Goal: Find specific page/section: Find specific page/section

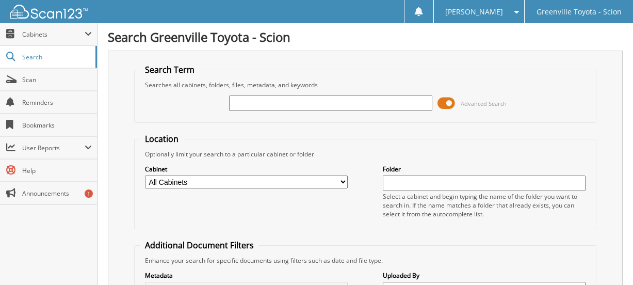
click at [308, 101] on input "text" at bounding box center [330, 102] width 203 height 15
type input "2"
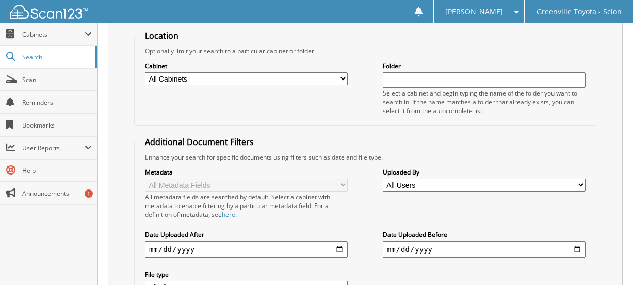
scroll to position [201, 0]
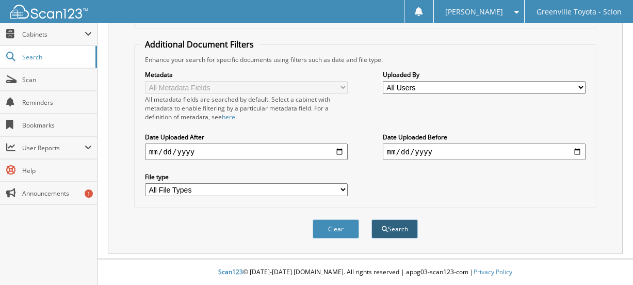
type input "252878"
click at [404, 226] on button "Search" at bounding box center [395, 228] width 46 height 19
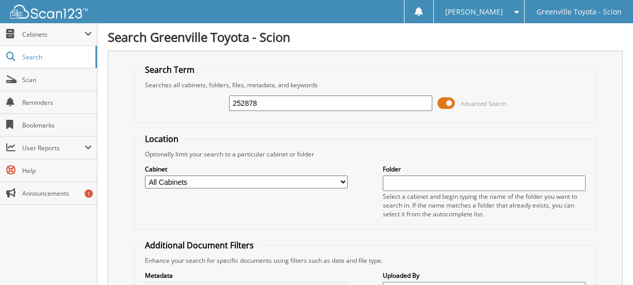
click at [341, 184] on select "All Cabinets CAR DEALS DEALERTRACK SERVICE RO NEW CAR INVOICES R&R SERVICE RO A…" at bounding box center [246, 181] width 203 height 13
select select "502"
click at [145, 175] on select "All Cabinets CAR DEALS DEALERTRACK SERVICE RO NEW CAR INVOICES R&R SERVICE RO A…" at bounding box center [246, 181] width 203 height 13
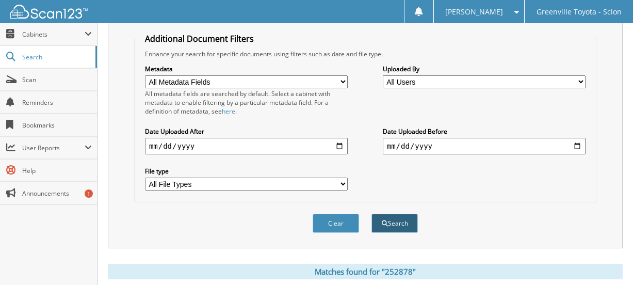
click at [405, 226] on button "Search" at bounding box center [395, 223] width 46 height 19
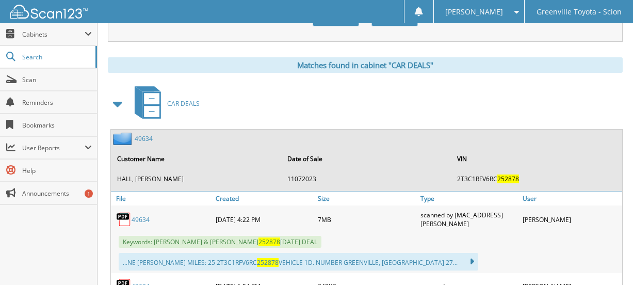
scroll to position [464, 0]
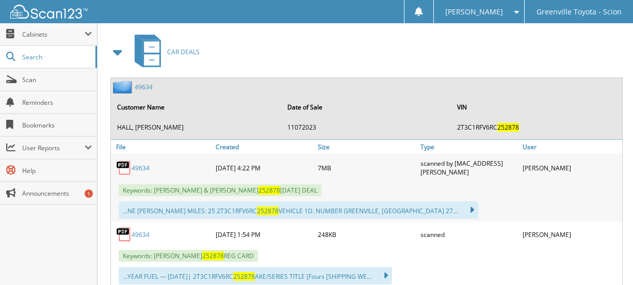
click at [140, 166] on link "49634" at bounding box center [141, 168] width 18 height 9
click at [283, 60] on div "CAR DEALS" at bounding box center [365, 51] width 515 height 41
